Goal: Obtain resource: Obtain resource

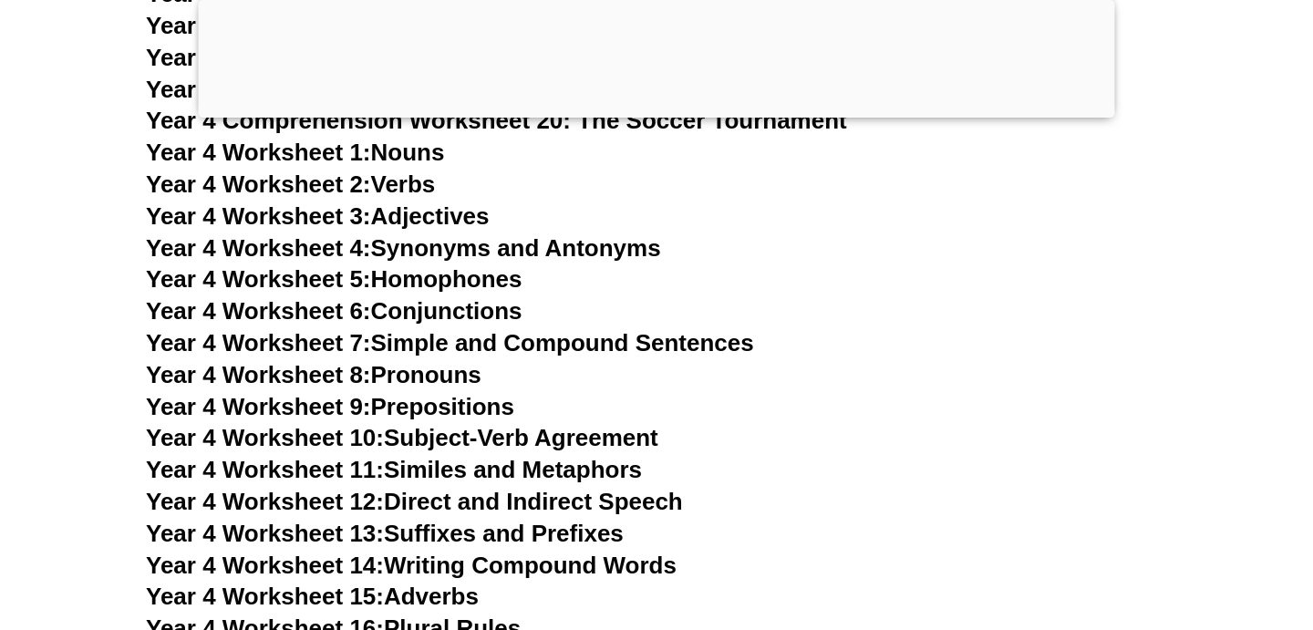
scroll to position [8137, 0]
click at [406, 210] on link "Year 4 Worksheet 3: Adjectives" at bounding box center [318, 215] width 344 height 27
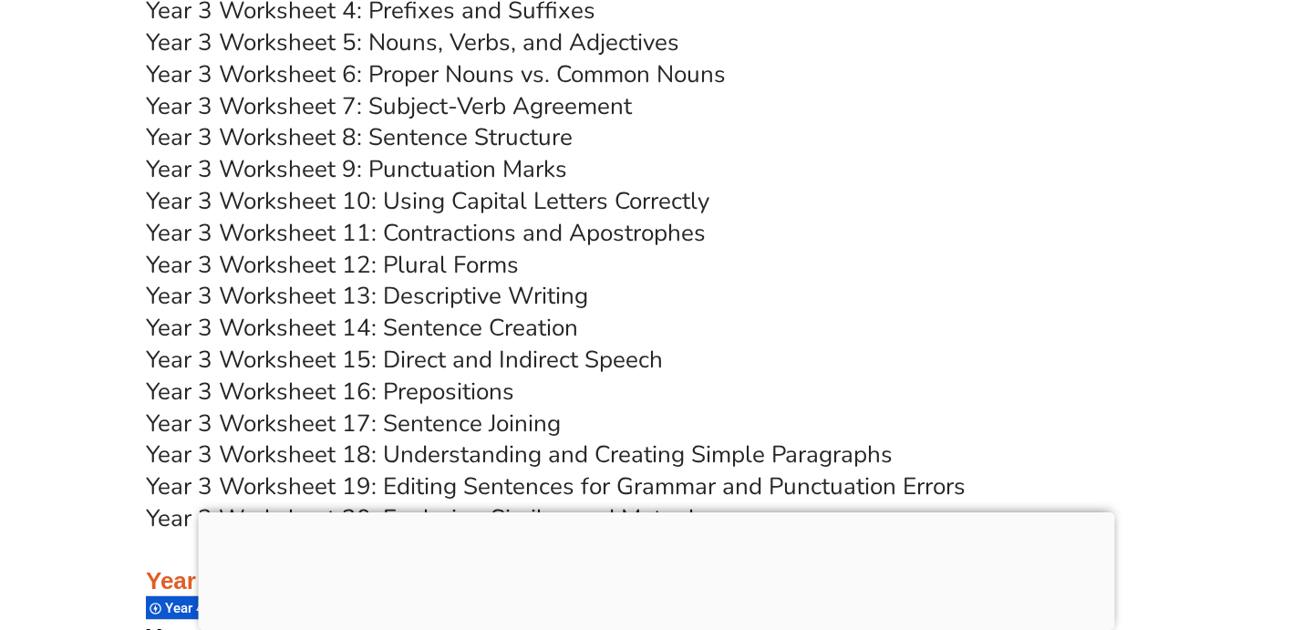
scroll to position [7160, 0]
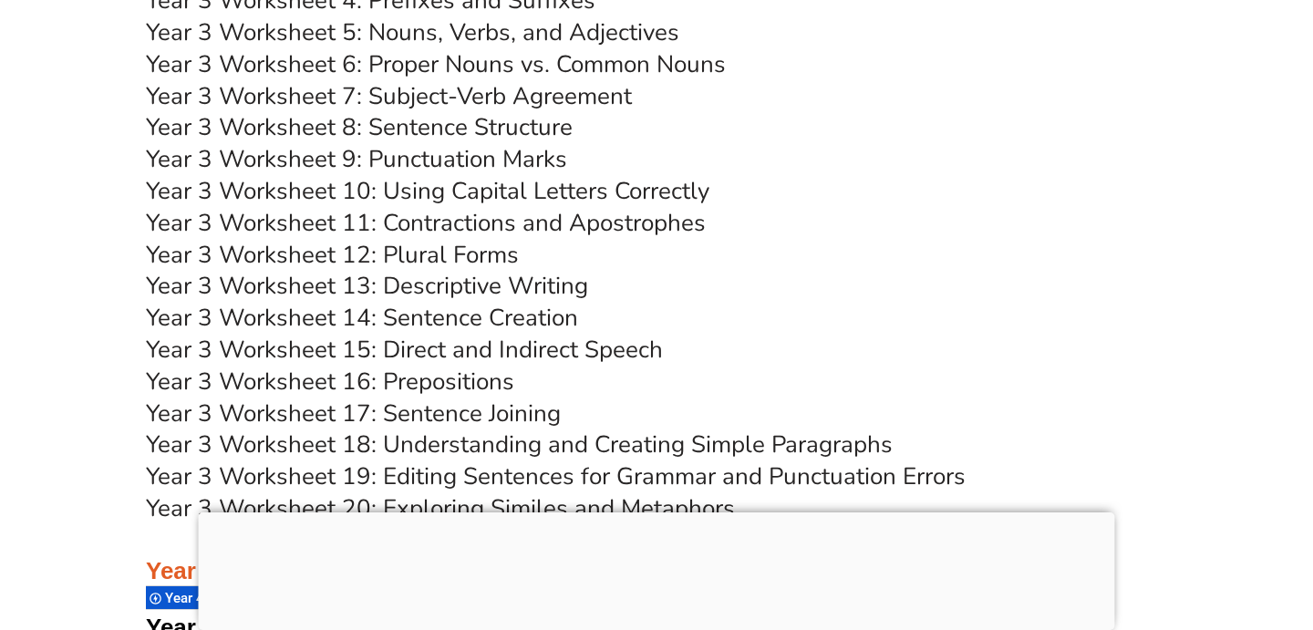
click at [522, 119] on link "Year 3 Worksheet 8: Sentence Structure" at bounding box center [359, 127] width 427 height 32
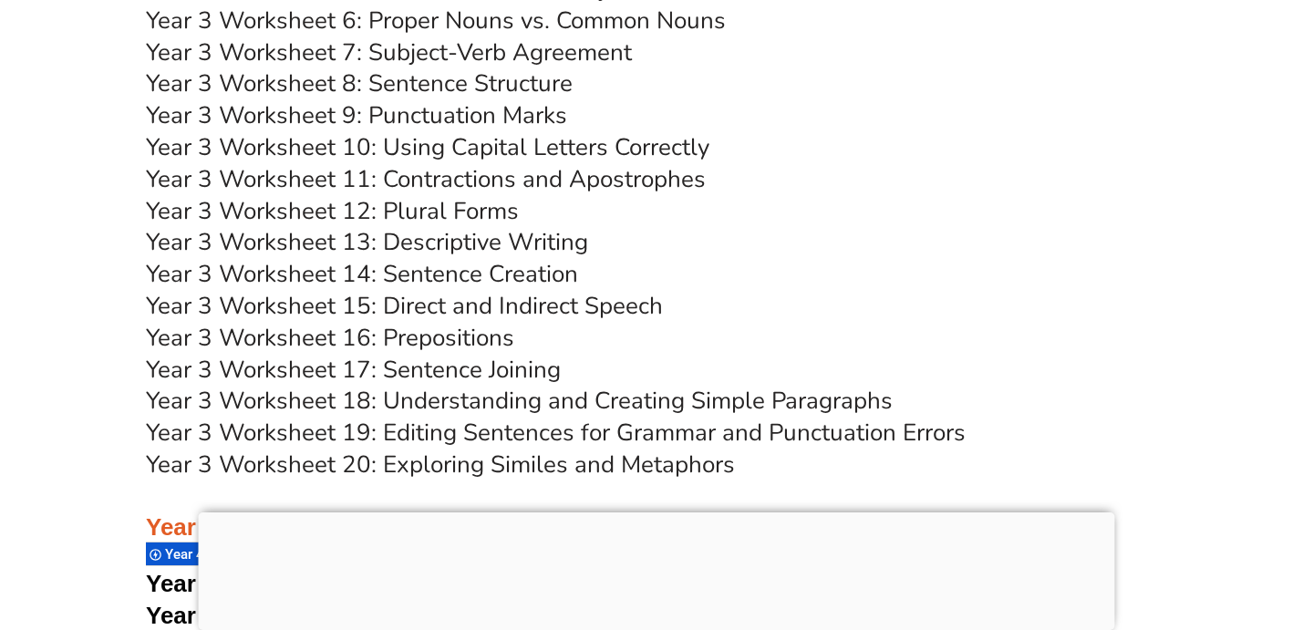
scroll to position [7216, 0]
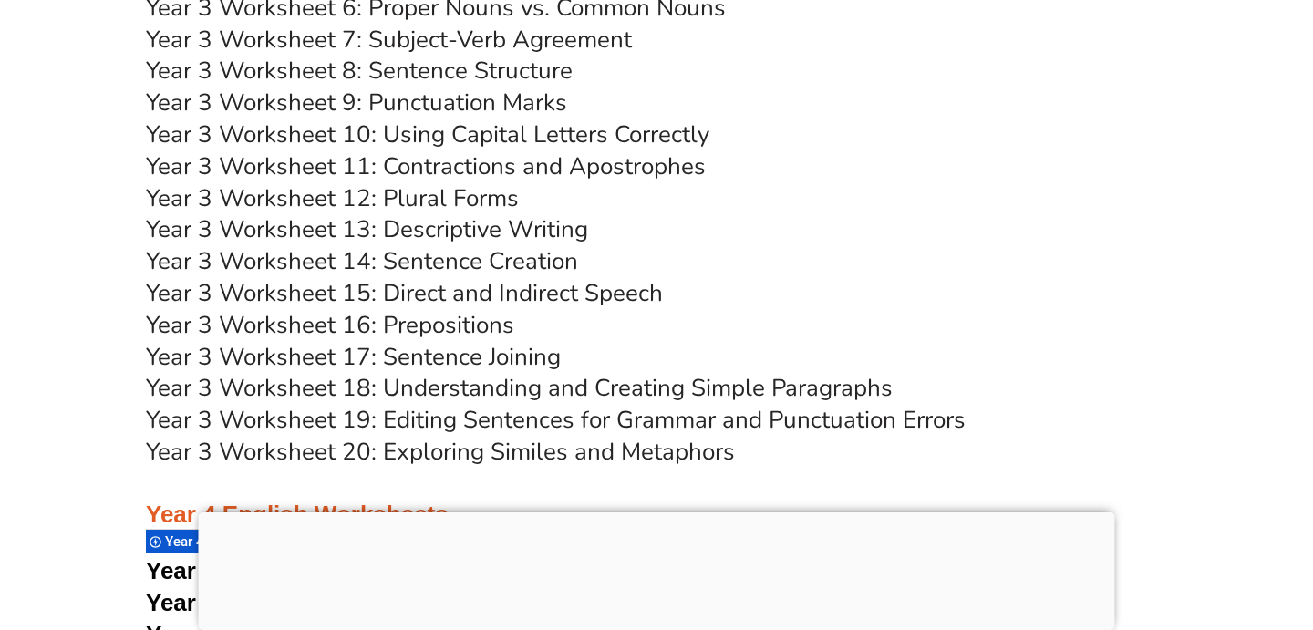
click at [481, 352] on link "Year 3 Worksheet 17: Sentence Joining" at bounding box center [353, 357] width 415 height 32
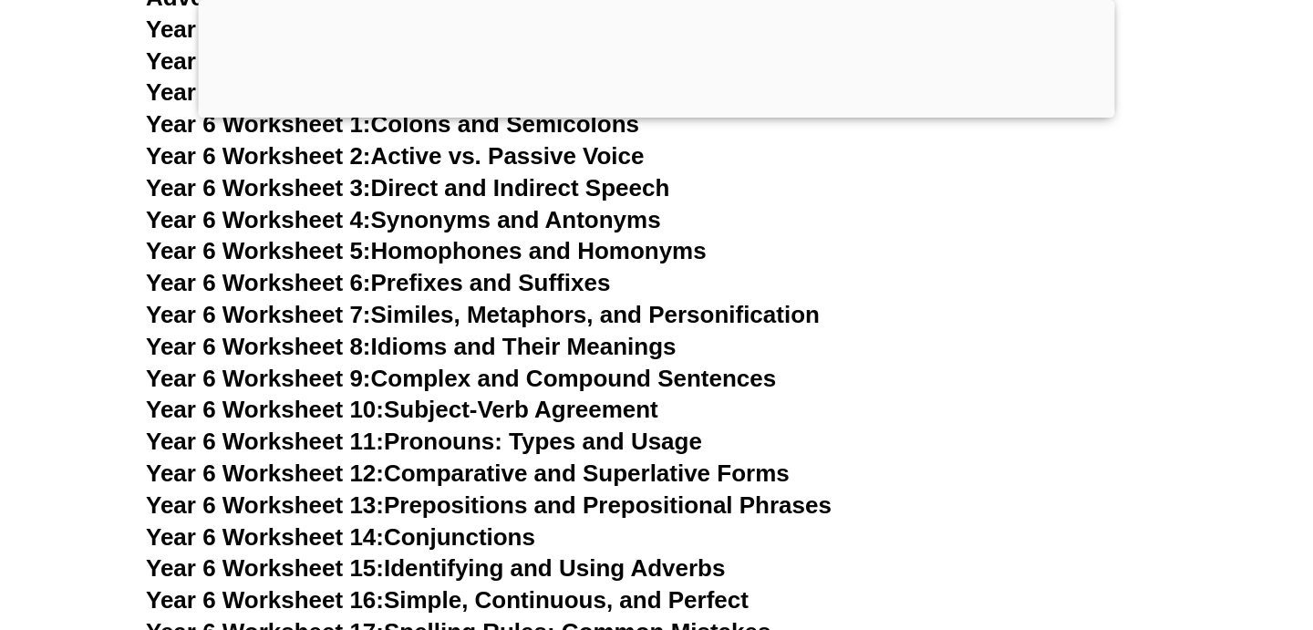
scroll to position [10900, 0]
click at [578, 300] on link "Year 6 Worksheet 7: Similes, Metaphors, and Personification" at bounding box center [483, 313] width 674 height 27
